Goal: Task Accomplishment & Management: Use online tool/utility

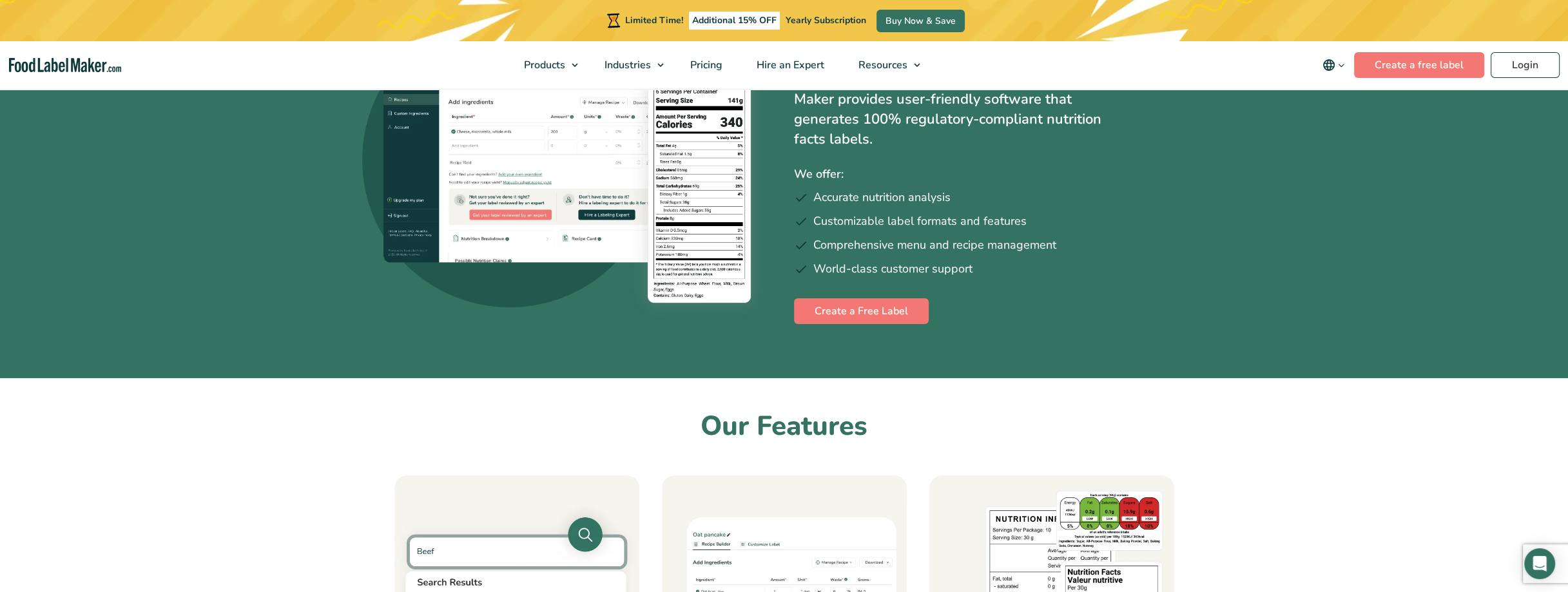
scroll to position [65, 0]
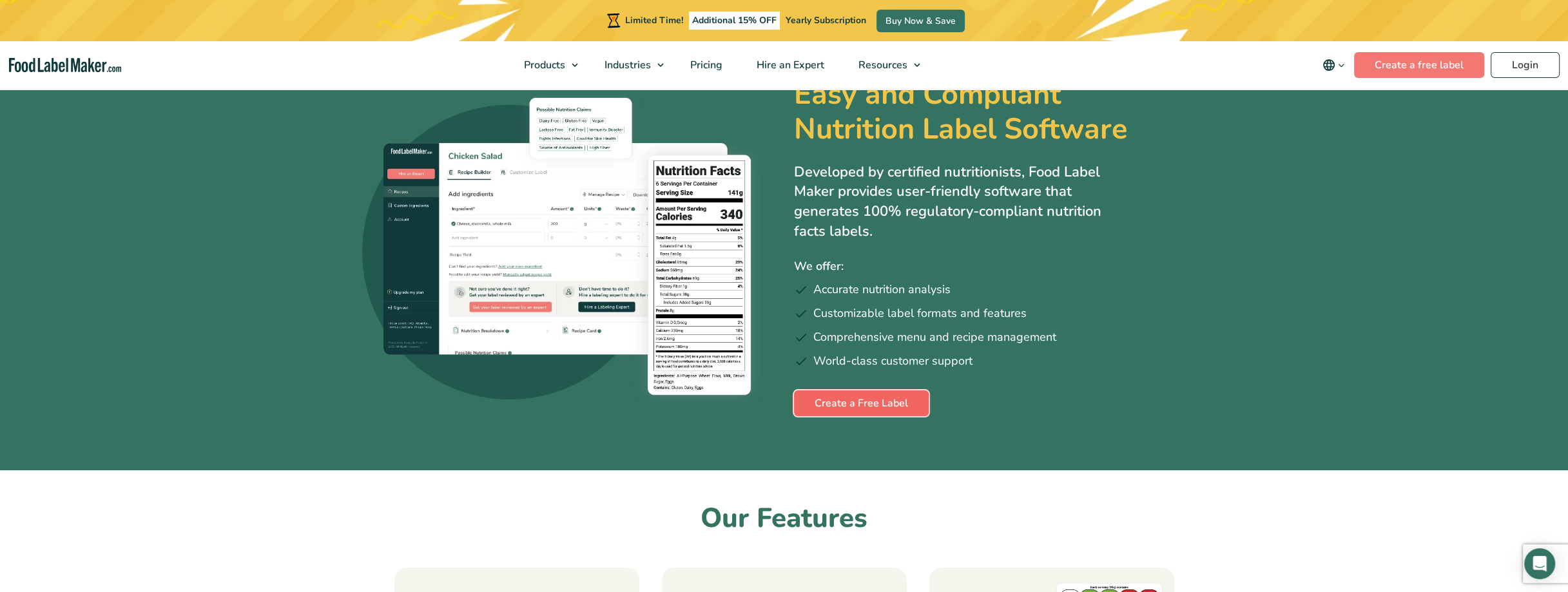
click at [835, 401] on link "Create a Free Label" at bounding box center [861, 403] width 135 height 26
click at [885, 409] on link "Create a Free Label" at bounding box center [861, 403] width 135 height 26
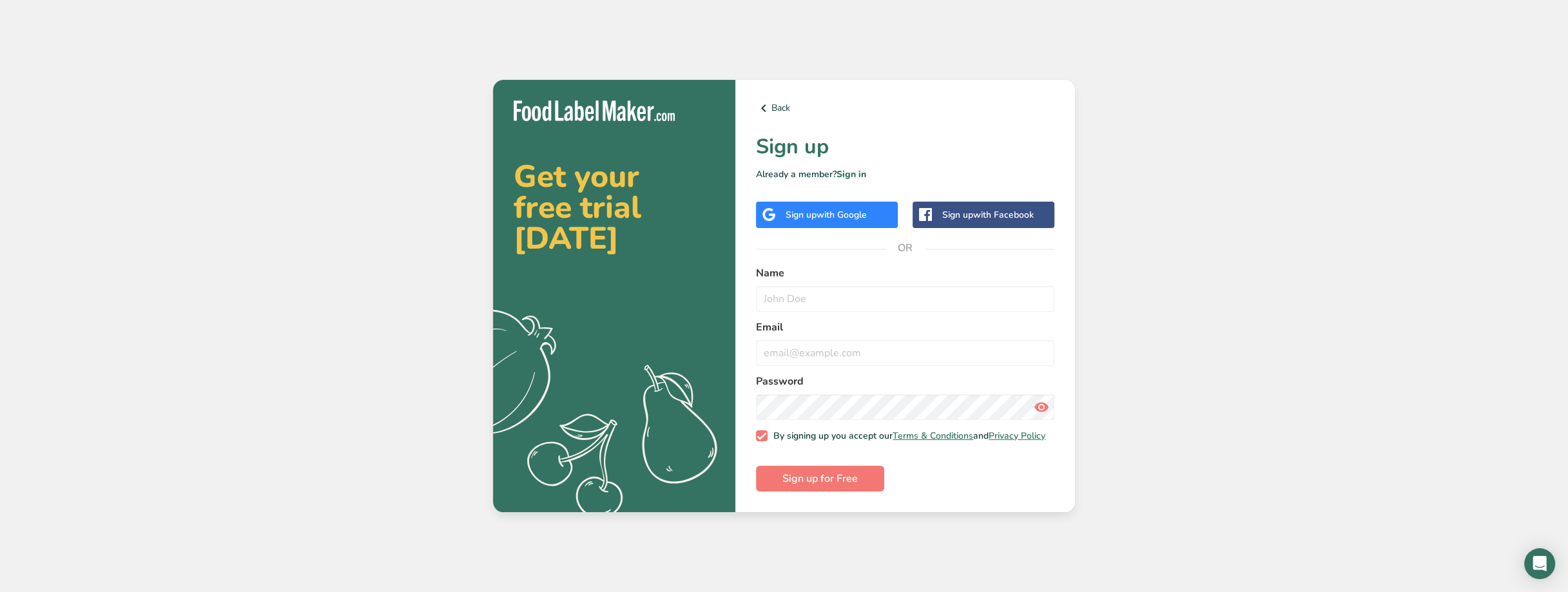
click at [836, 203] on div "Sign up with Google" at bounding box center [827, 215] width 142 height 26
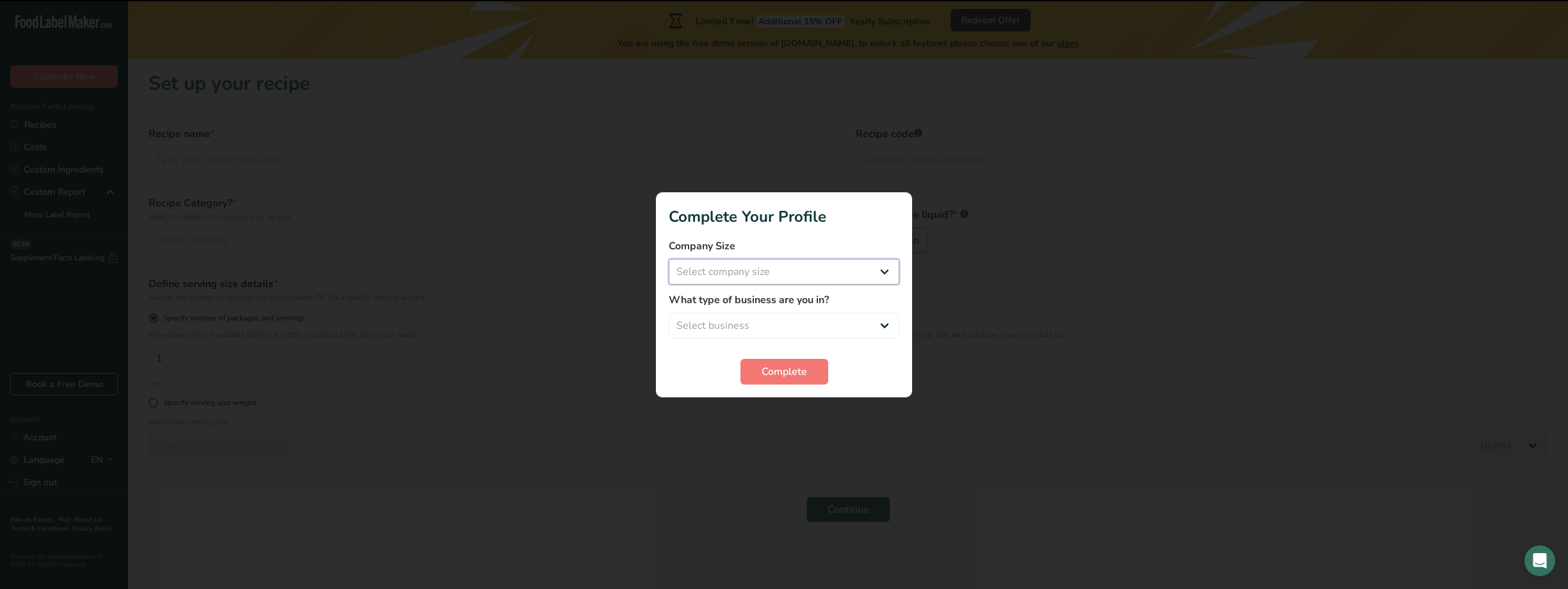
click at [789, 268] on select "Select company size Fewer than 10 Employees 10 to 50 Employees 51 to 500 Employ…" at bounding box center [784, 272] width 231 height 26
select select "1"
click at [669, 259] on select "Select company size Fewer than 10 Employees 10 to 50 Employees 51 to 500 Employ…" at bounding box center [784, 272] width 231 height 26
click at [778, 326] on select "Select business Packaged Food Manufacturer Restaurant & Cafe Bakery Meal Plans …" at bounding box center [784, 326] width 231 height 26
select select "1"
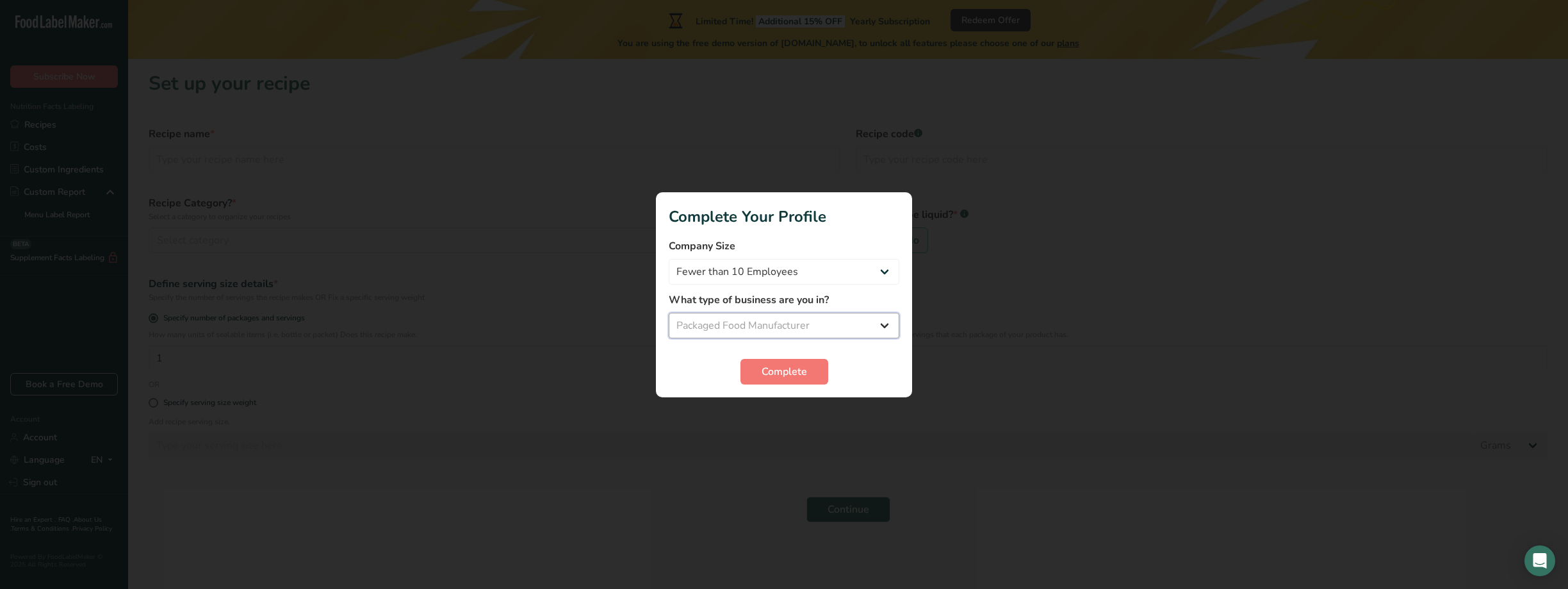
click at [669, 313] on select "Select business Packaged Food Manufacturer Restaurant & Cafe Bakery Meal Plans …" at bounding box center [784, 326] width 231 height 26
click at [786, 369] on span "Complete" at bounding box center [784, 372] width 45 height 16
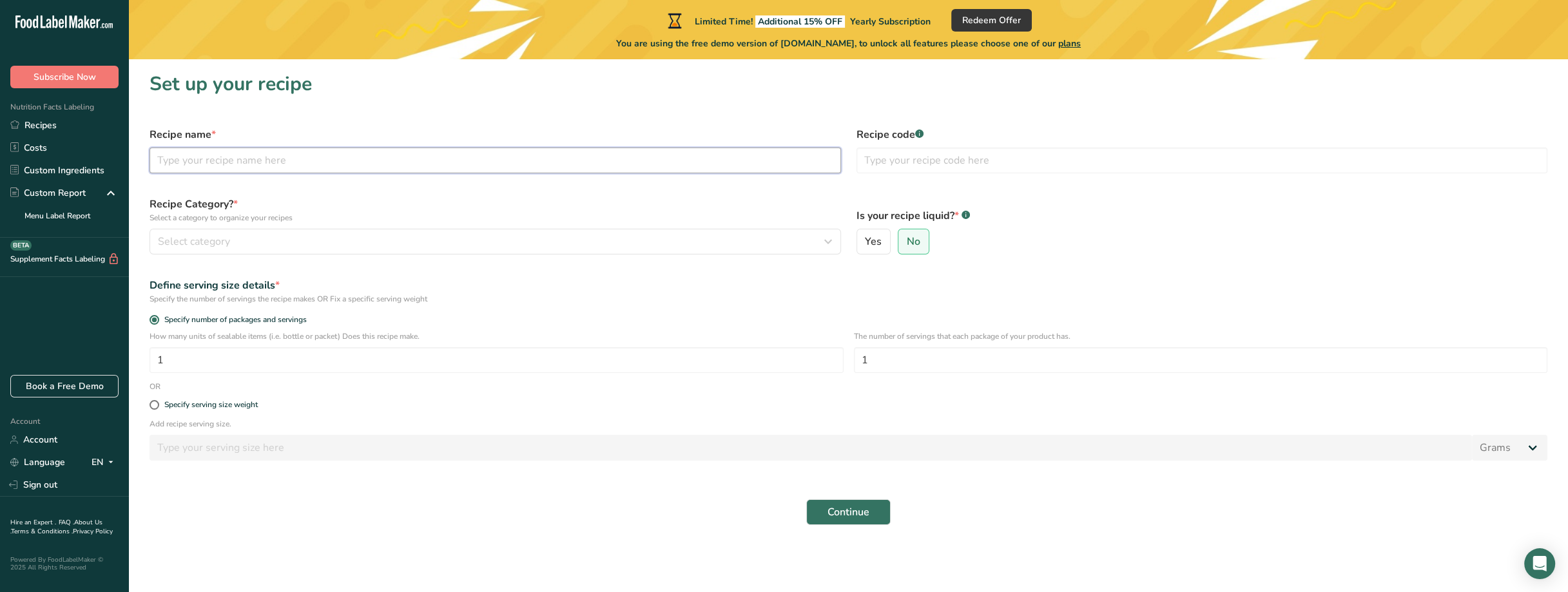
click at [314, 168] on input "text" at bounding box center [495, 161] width 692 height 26
drag, startPoint x: 157, startPoint y: 157, endPoint x: 217, endPoint y: 166, distance: 60.7
click at [157, 157] on input "Nori Sheets" at bounding box center [495, 161] width 692 height 26
type input "Sushi Nori Sheets"
click at [522, 242] on div "Select category" at bounding box center [492, 242] width 667 height 16
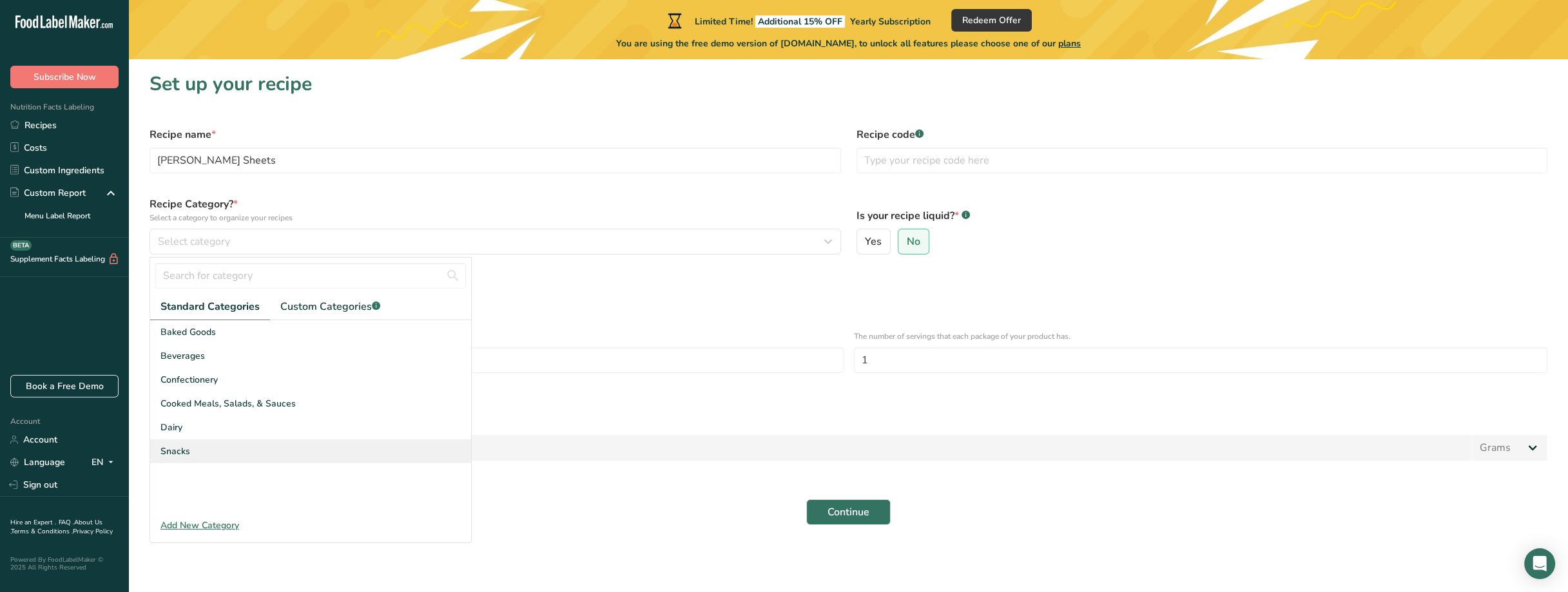
click at [275, 449] on div "Snacks" at bounding box center [310, 451] width 321 height 24
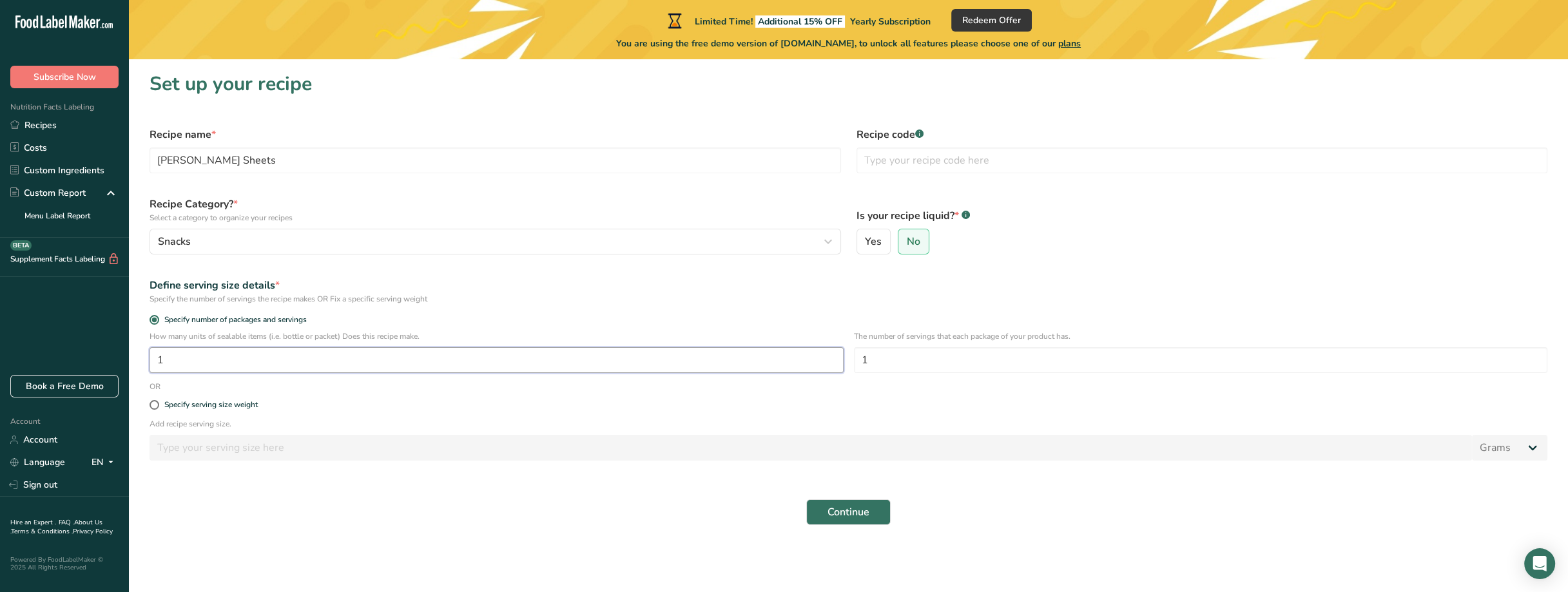
click at [254, 365] on input "1" at bounding box center [496, 361] width 694 height 26
drag, startPoint x: 254, startPoint y: 365, endPoint x: 114, endPoint y: 349, distance: 140.9
click at [114, 349] on div ".a-20{fill:#fff;} Subscribe Now Nutrition Facts Labeling Recipes Costs Custom I…" at bounding box center [784, 296] width 1568 height 592
type input "12"
drag, startPoint x: 853, startPoint y: 362, endPoint x: 813, endPoint y: 362, distance: 40.0
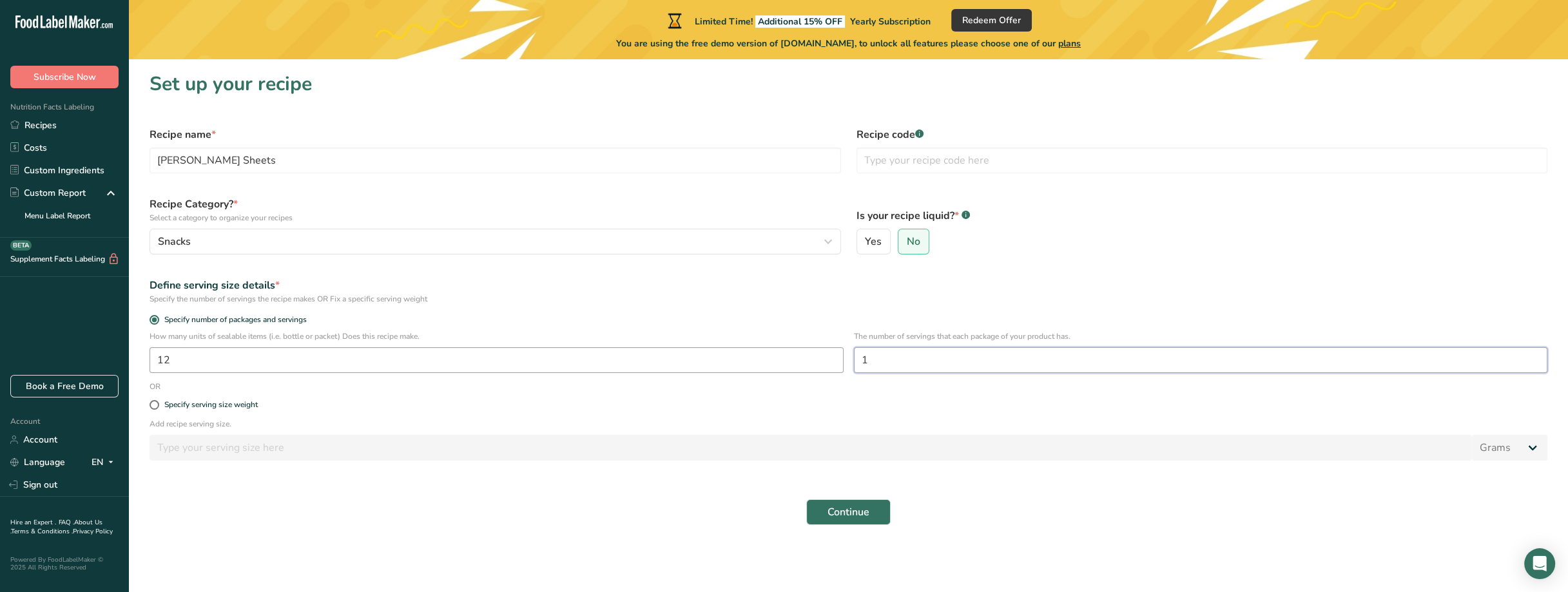
click at [813, 362] on div "How many units of sealable items (i.e. bottle or packet) Does this recipe make.…" at bounding box center [848, 356] width 1413 height 51
type input "2"
click at [171, 404] on div "Specify serving size weight" at bounding box center [211, 404] width 93 height 10
click at [158, 404] on input "Specify serving size weight" at bounding box center [154, 405] width 9 height 9
radio input "true"
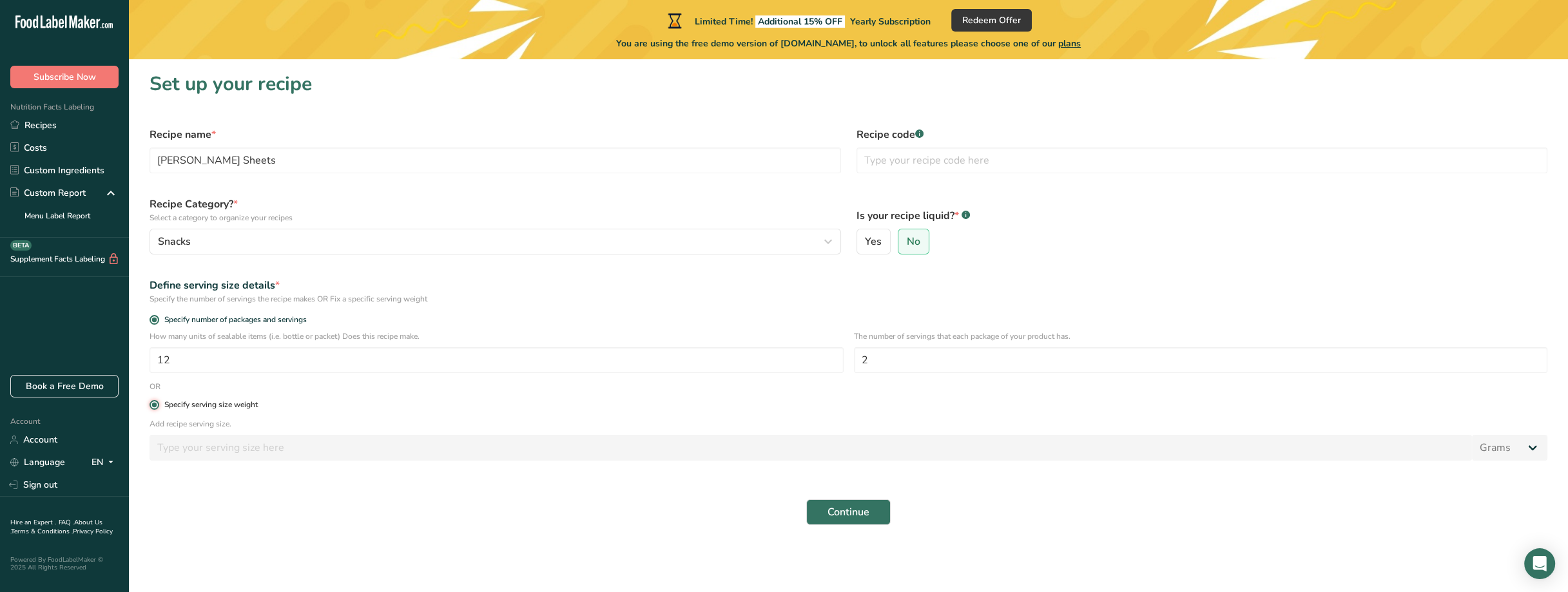
radio input "false"
click at [219, 437] on input "number" at bounding box center [811, 448] width 1323 height 26
type input "2.6"
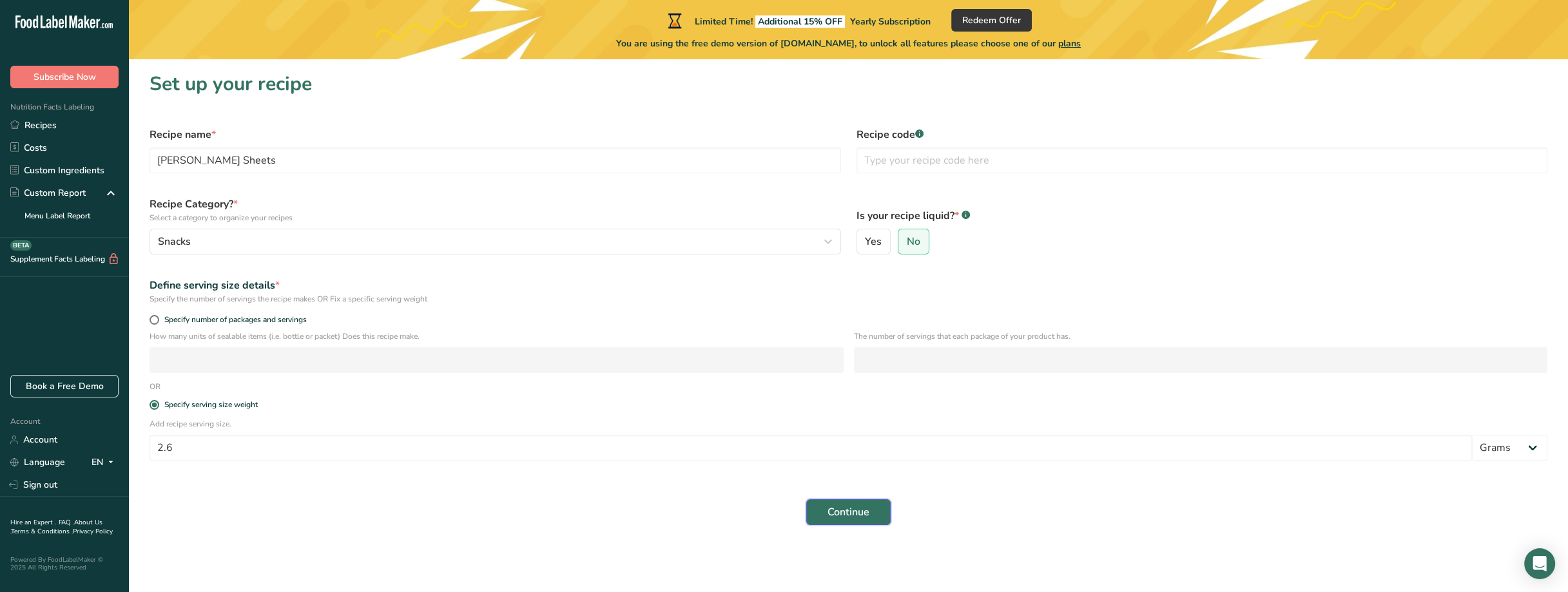
click at [869, 513] on span "Continue" at bounding box center [848, 513] width 42 height 16
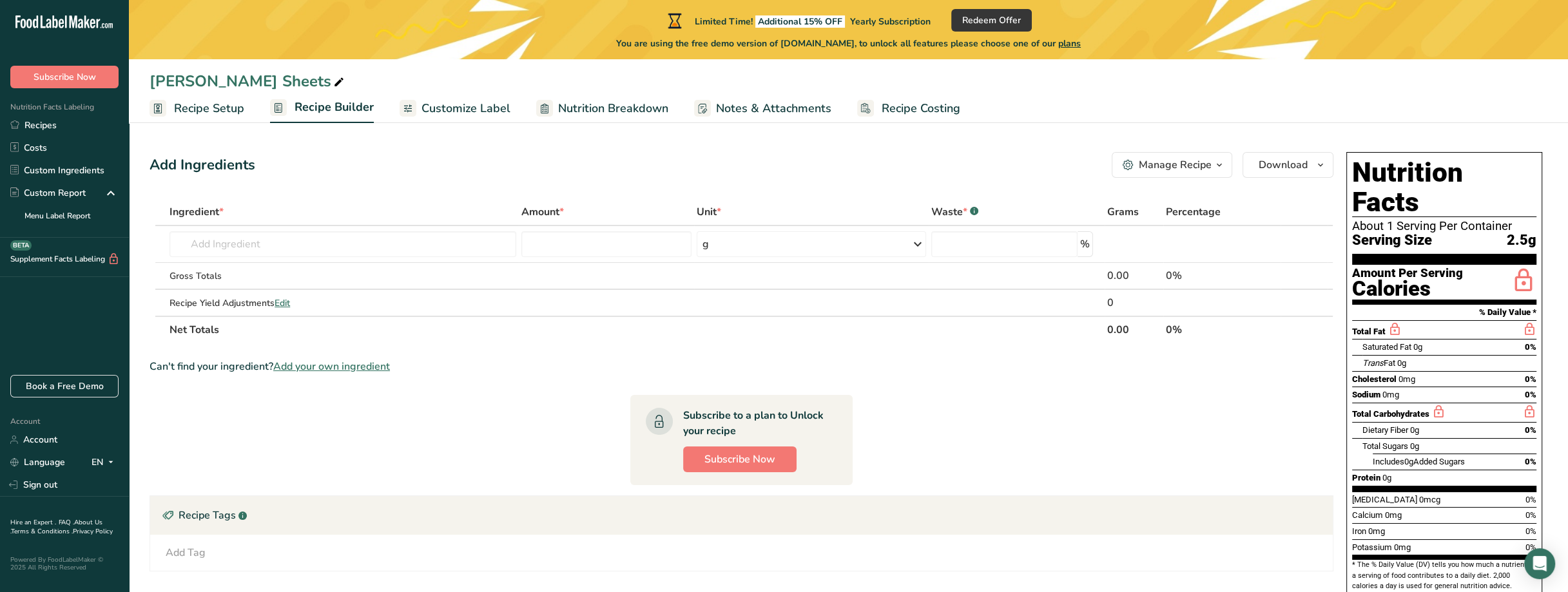
click at [218, 98] on link "Recipe Setup" at bounding box center [197, 108] width 94 height 29
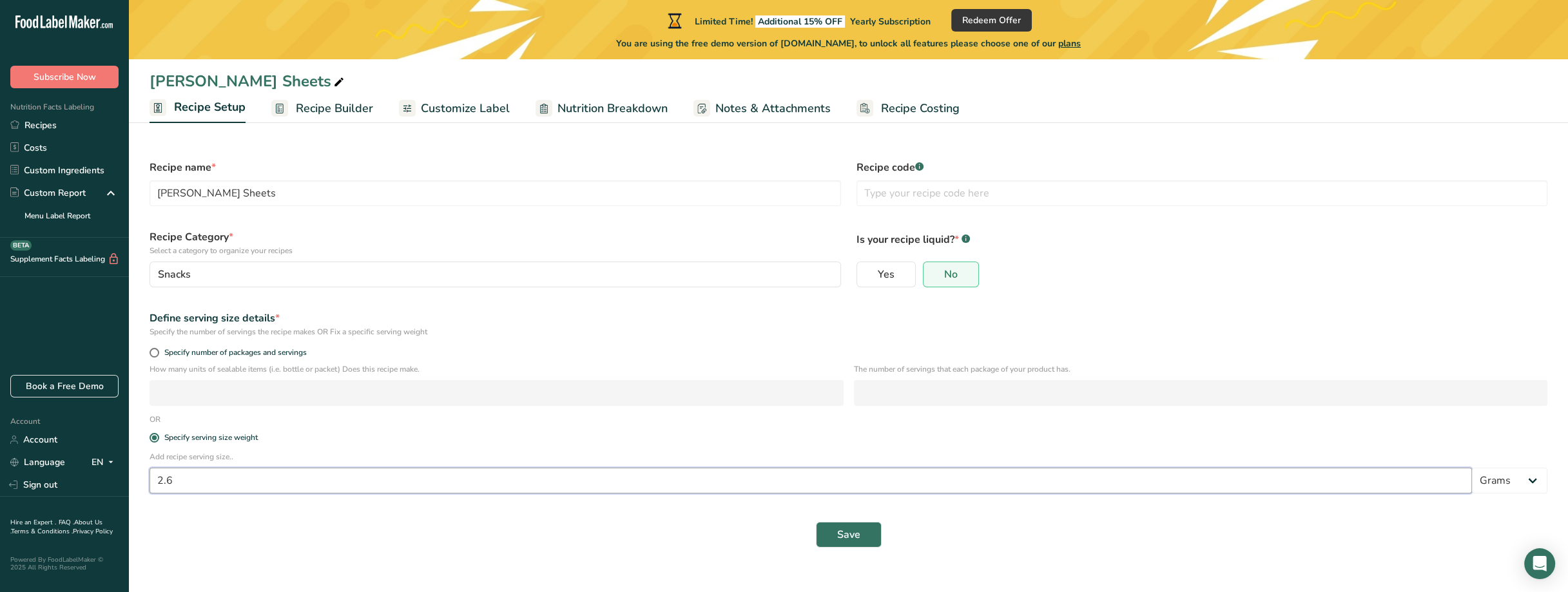
click at [215, 483] on input "2.6" at bounding box center [811, 481] width 1323 height 26
type input "2.7"
click at [860, 540] on button "Save" at bounding box center [848, 535] width 66 height 26
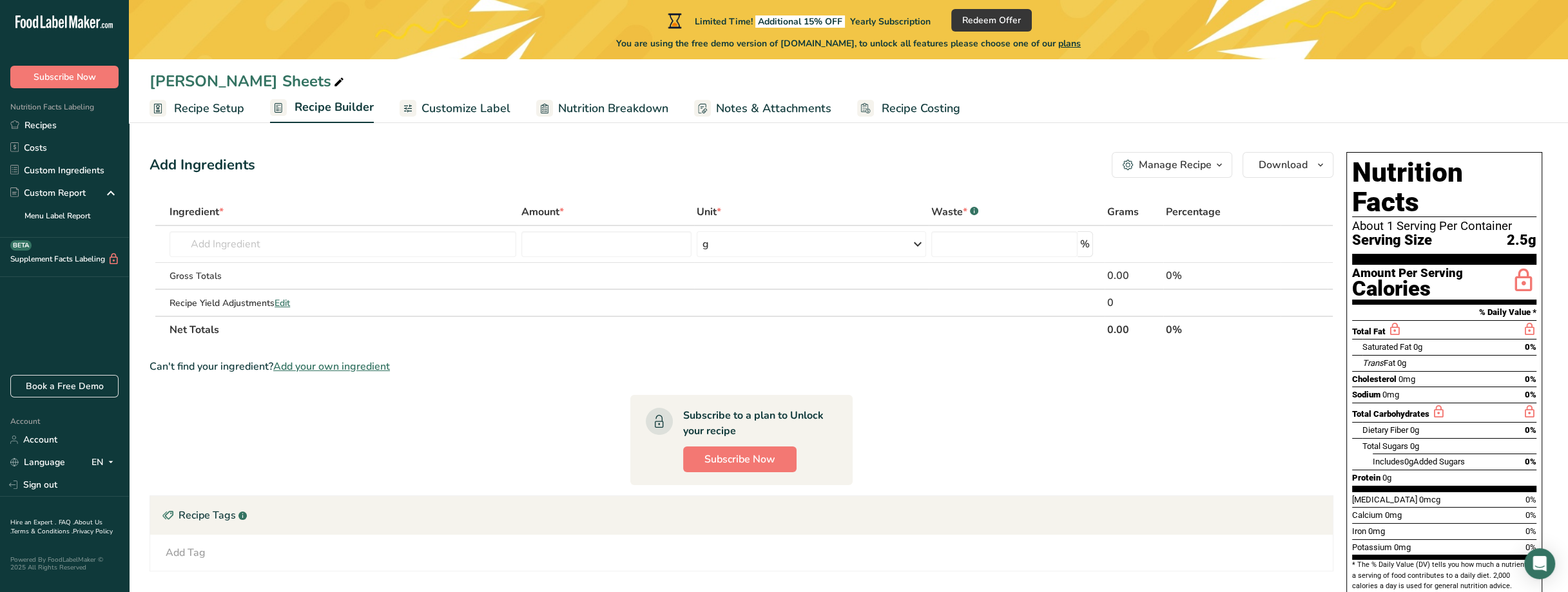
click at [1407, 105] on ul "Recipe Setup Recipe Builder Customize Label Nutrition Breakdown Notes & Attachm…" at bounding box center [849, 107] width 1440 height 31
